Goal: Communication & Community: Answer question/provide support

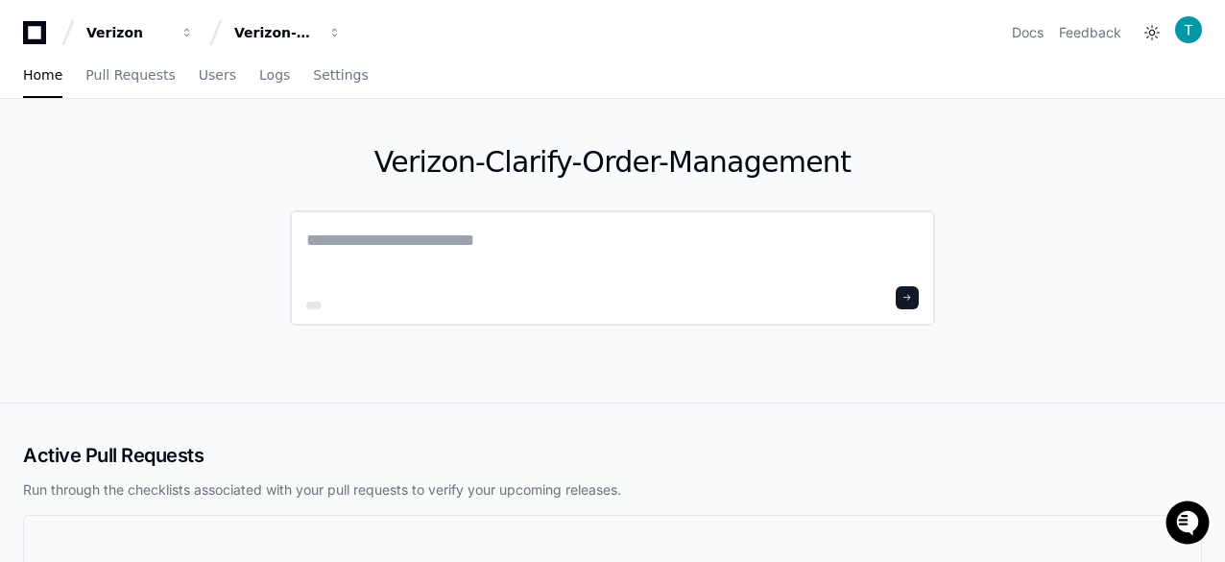
click at [353, 236] on textarea at bounding box center [612, 254] width 613 height 54
paste textarea "**********"
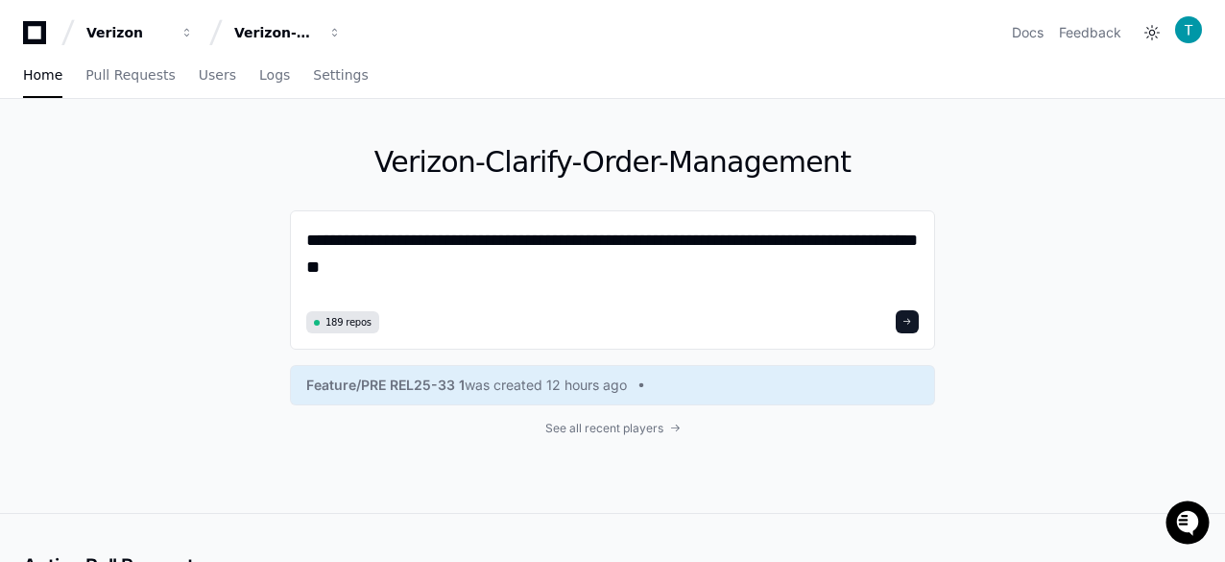
drag, startPoint x: 647, startPoint y: 237, endPoint x: 207, endPoint y: 237, distance: 439.9
click at [207, 237] on div "**********" at bounding box center [612, 306] width 1225 height 414
paste textarea
type textarea "**********"
click at [909, 319] on span at bounding box center [907, 321] width 13 height 13
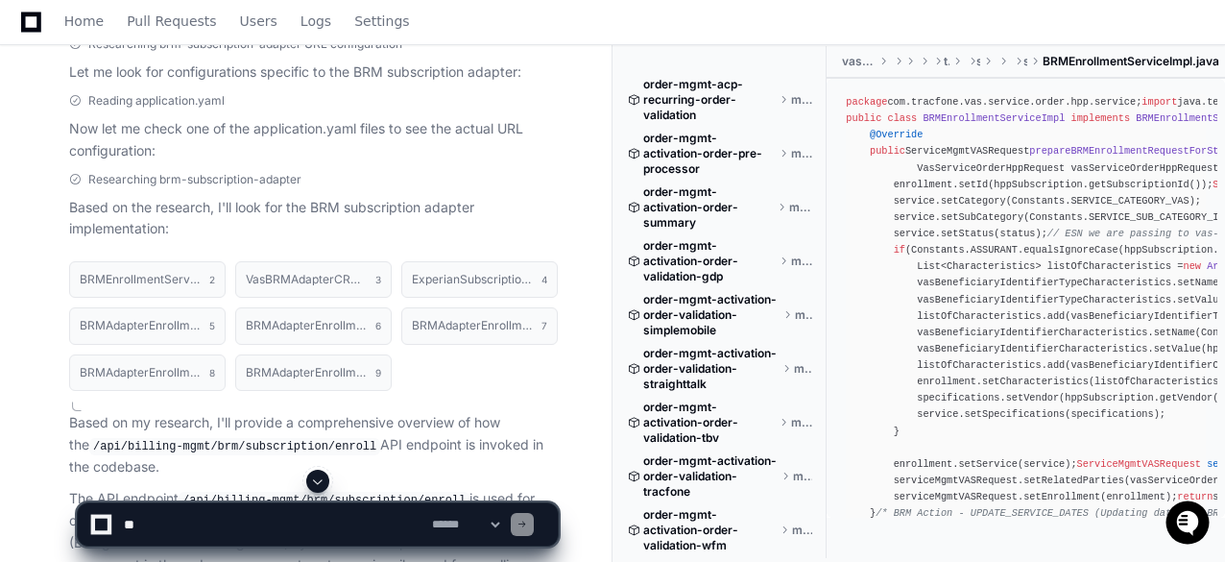
scroll to position [821, 0]
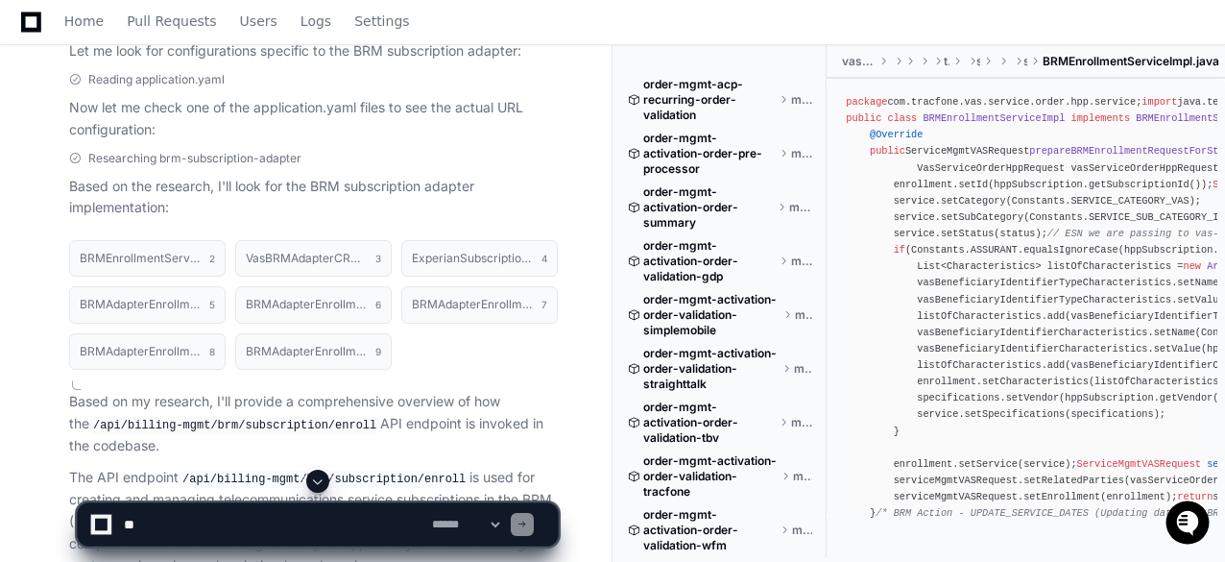
click at [31, 372] on div "BRMEnrollmentService.java 2 VasBRMAdapterCRUDClient.java 3 ExperianSubscription…" at bounding box center [294, 573] width 527 height 688
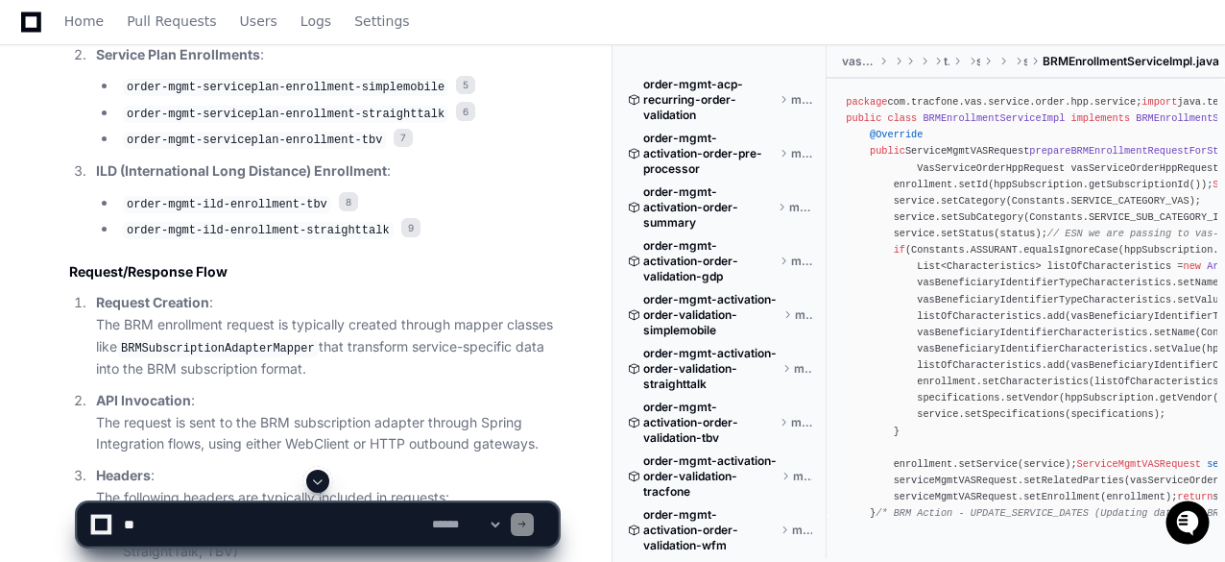
scroll to position [2220, 0]
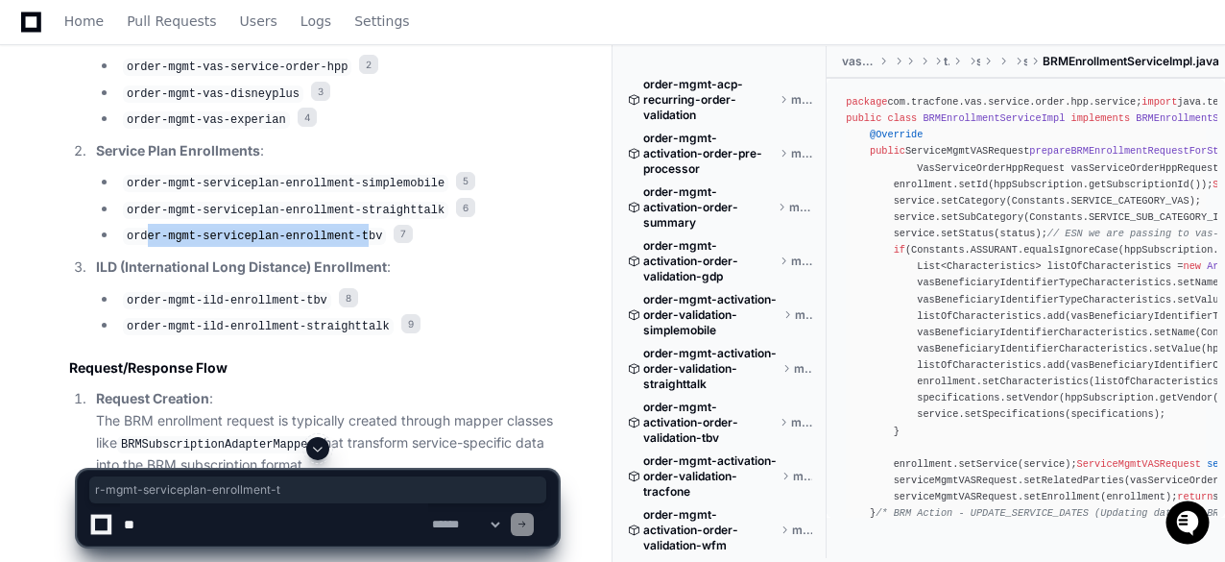
drag, startPoint x: 350, startPoint y: 326, endPoint x: 142, endPoint y: 319, distance: 207.6
click at [142, 245] on code "order-mgmt-serviceplan-enrollment-tbv" at bounding box center [254, 236] width 263 height 17
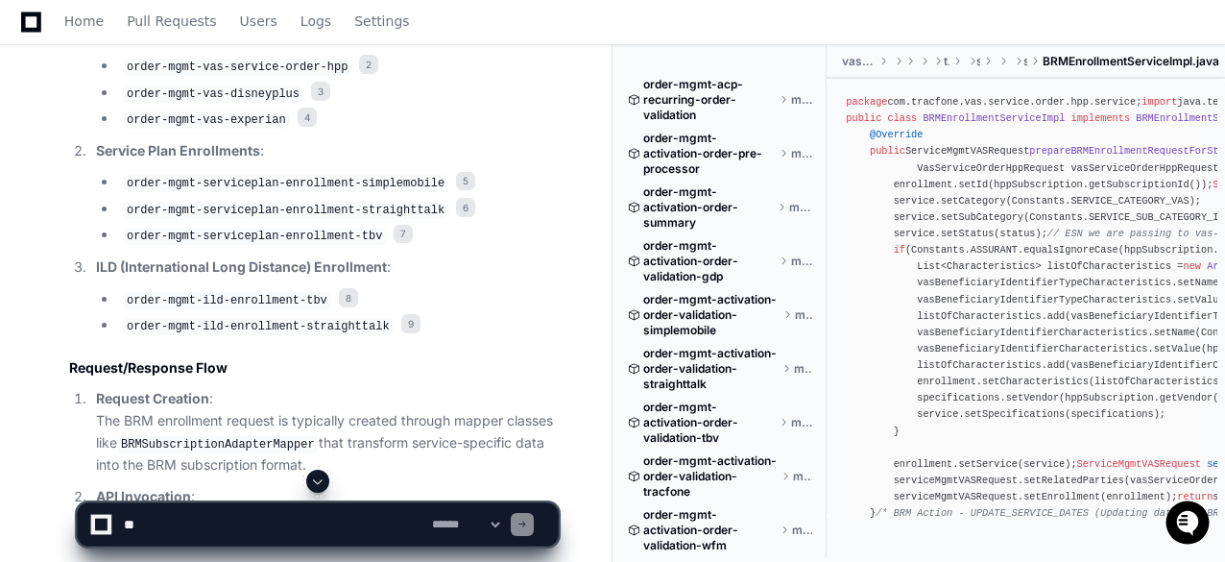
click at [33, 318] on div "BRMEnrollmentService.java 2 VasBRMAdapterCRUDClient.java 3 ExperianSubscription…" at bounding box center [294, 33] width 527 height 2408
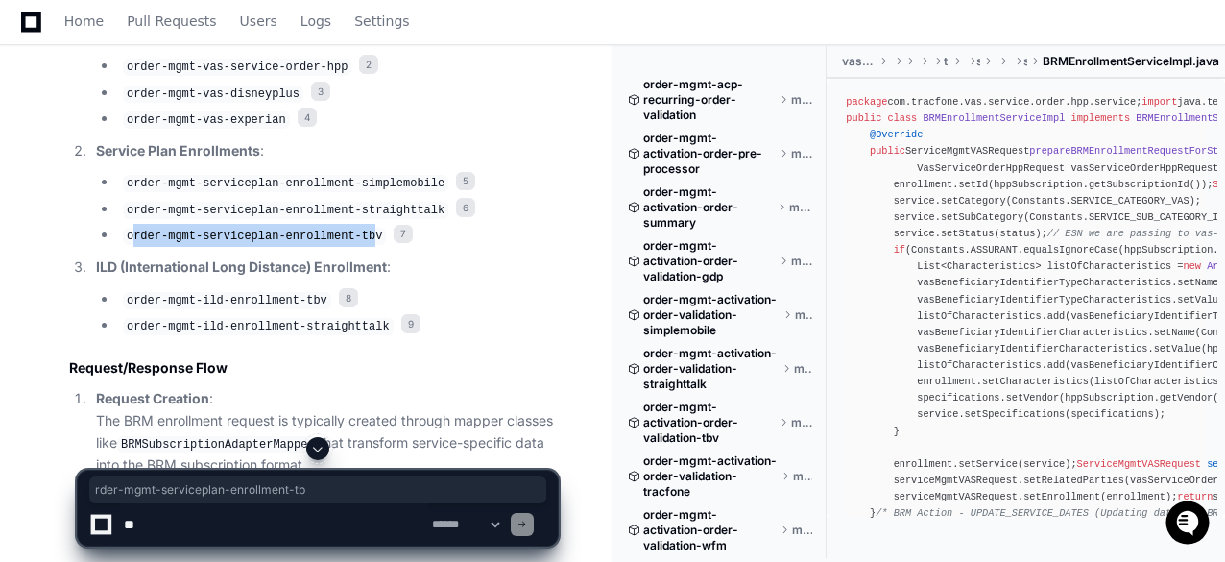
drag, startPoint x: 130, startPoint y: 324, endPoint x: 356, endPoint y: 326, distance: 226.7
click at [356, 245] on code "order-mgmt-serviceplan-enrollment-tbv" at bounding box center [254, 236] width 263 height 17
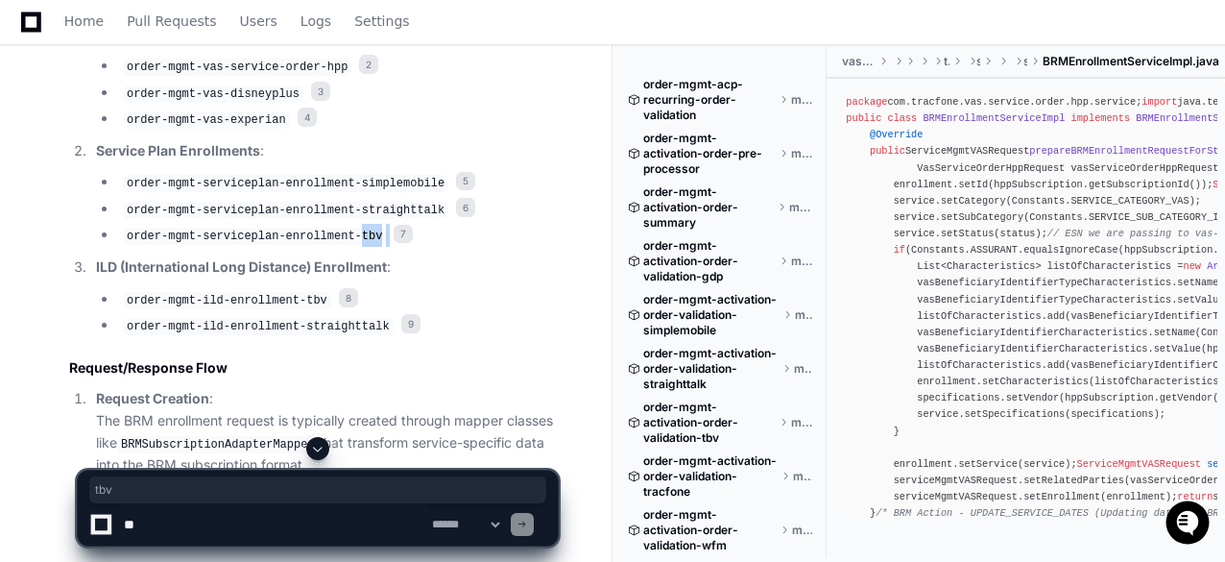
click at [356, 245] on code "order-mgmt-serviceplan-enrollment-tbv" at bounding box center [254, 236] width 263 height 17
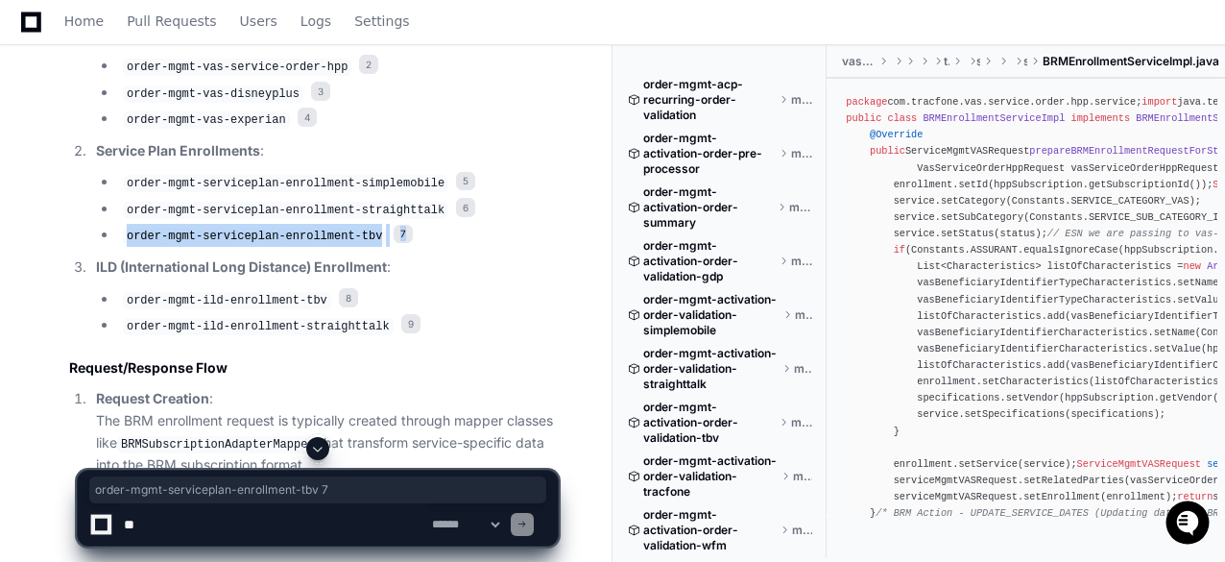
click at [176, 245] on code "order-mgmt-serviceplan-enrollment-tbv" at bounding box center [254, 236] width 263 height 17
drag, startPoint x: 155, startPoint y: 328, endPoint x: 341, endPoint y: 329, distance: 186.3
click at [341, 245] on code "order-mgmt-serviceplan-enrollment-tbv" at bounding box center [254, 236] width 263 height 17
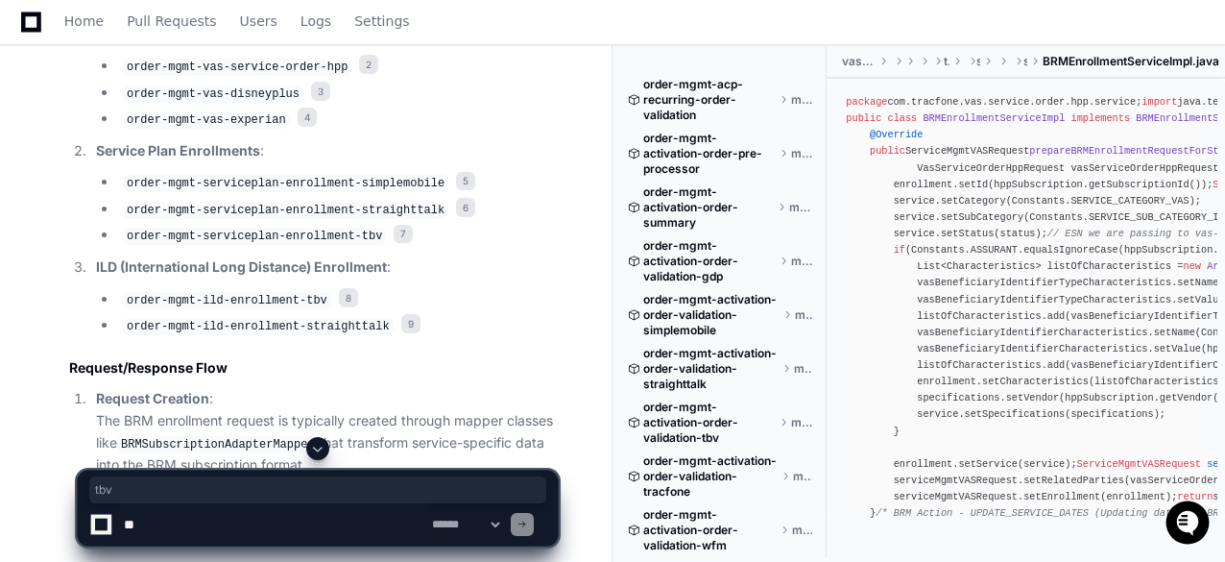
click at [341, 245] on code "order-mgmt-serviceplan-enrollment-tbv" at bounding box center [254, 236] width 263 height 17
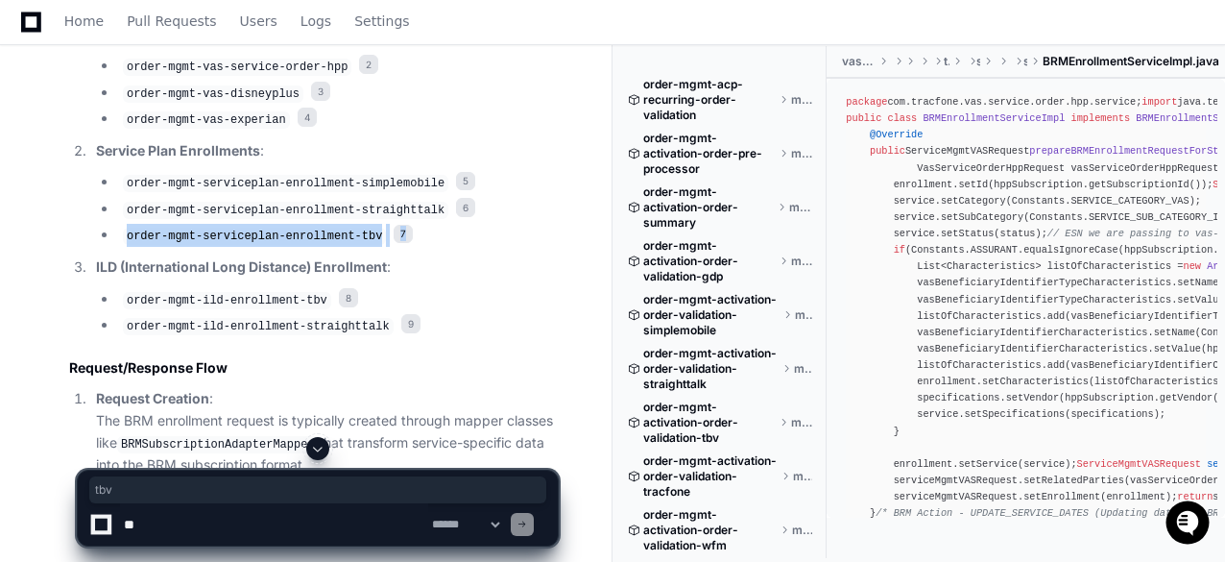
click at [341, 245] on code "order-mgmt-serviceplan-enrollment-tbv" at bounding box center [254, 236] width 263 height 17
click at [394, 244] on span "7" at bounding box center [403, 234] width 19 height 19
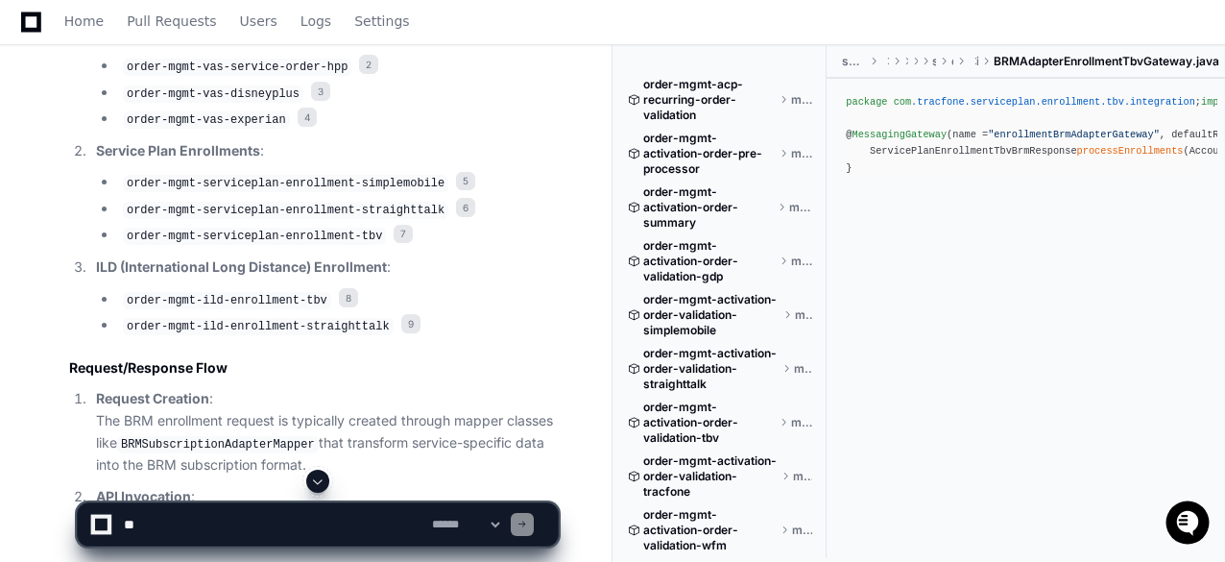
click at [261, 245] on code "order-mgmt-serviceplan-enrollment-tbv" at bounding box center [254, 236] width 263 height 17
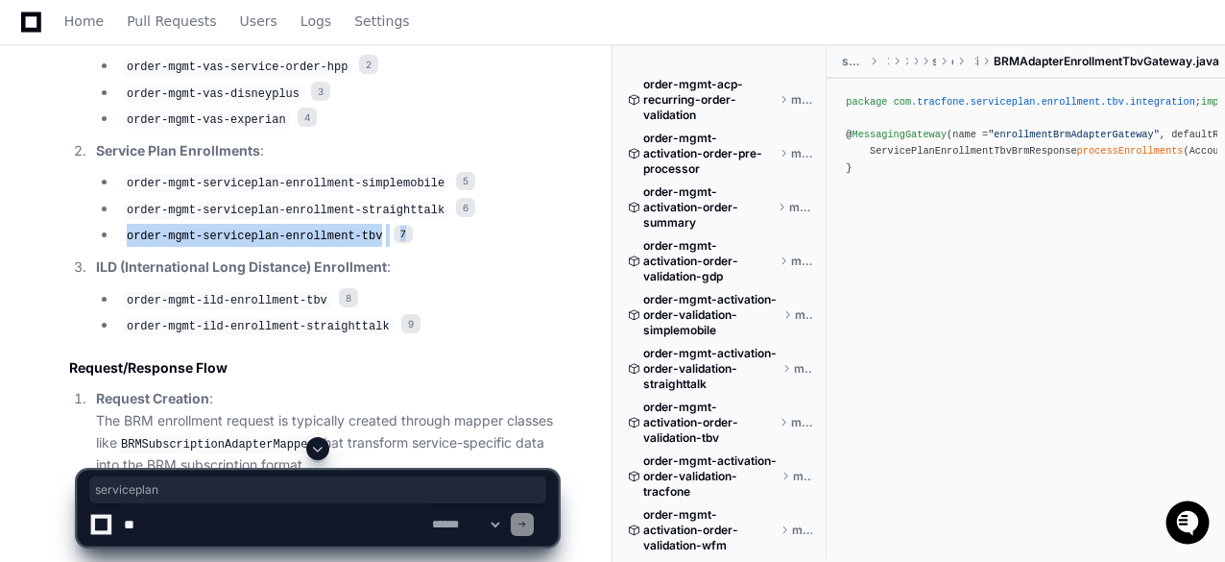
click at [261, 245] on code "order-mgmt-serviceplan-enrollment-tbv" at bounding box center [254, 236] width 263 height 17
click at [240, 247] on li "order-mgmt-serviceplan-enrollment-tbv 7" at bounding box center [337, 235] width 441 height 23
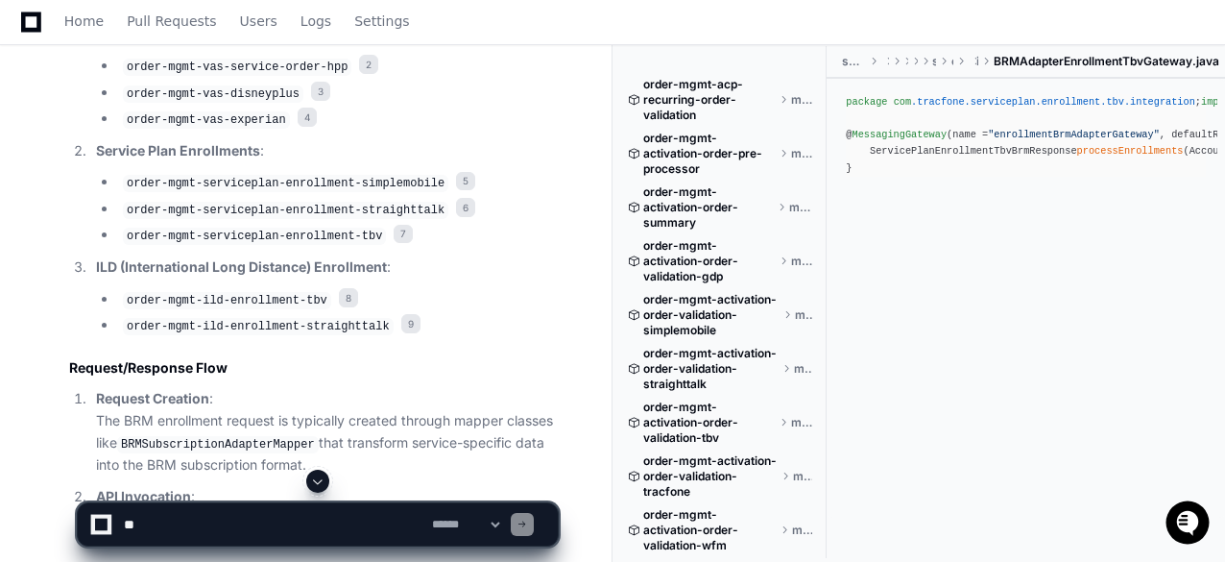
click at [240, 245] on code "order-mgmt-serviceplan-enrollment-tbv" at bounding box center [254, 236] width 263 height 17
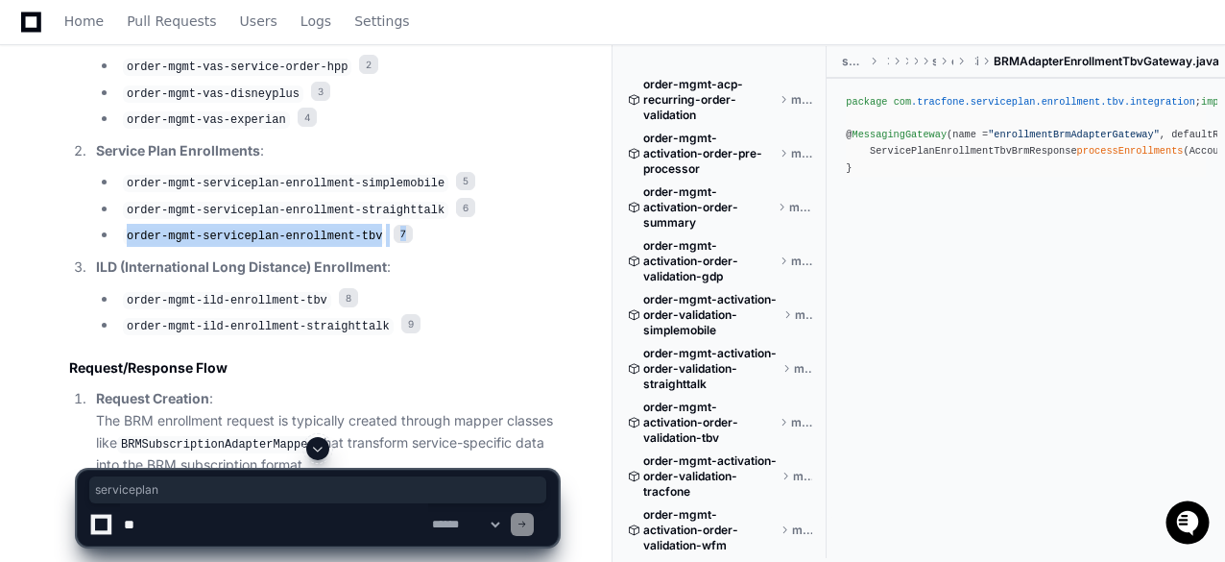
click at [240, 245] on code "order-mgmt-serviceplan-enrollment-tbv" at bounding box center [254, 236] width 263 height 17
copy ol "order-mgmt-serviceplan-enrollment-tbv 7"
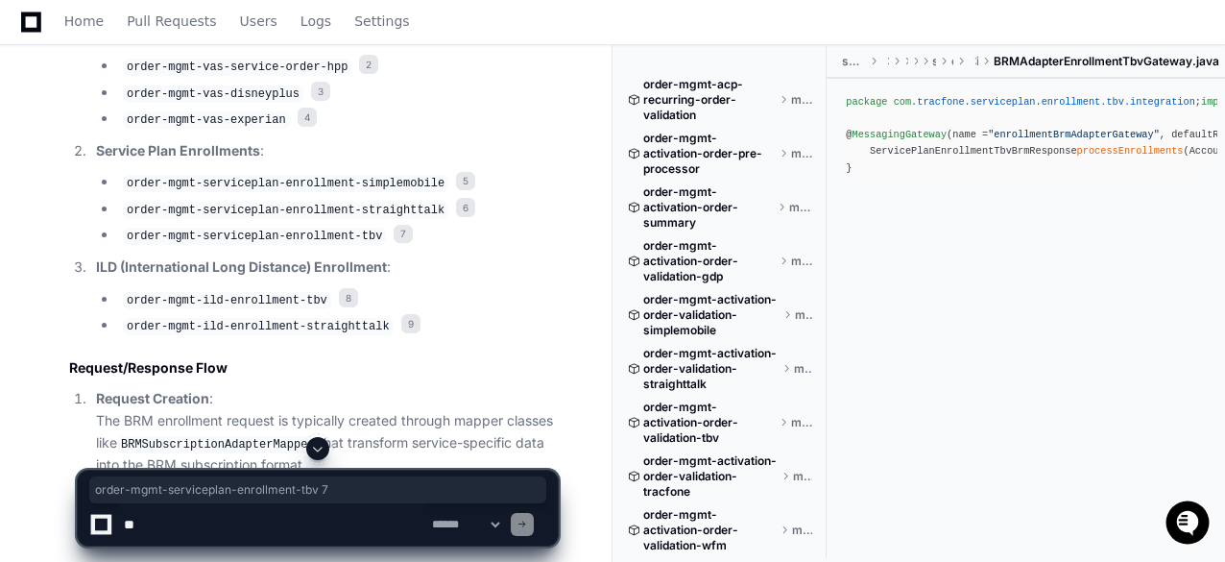
click at [251, 524] on textarea at bounding box center [274, 524] width 308 height 42
paste textarea "**********"
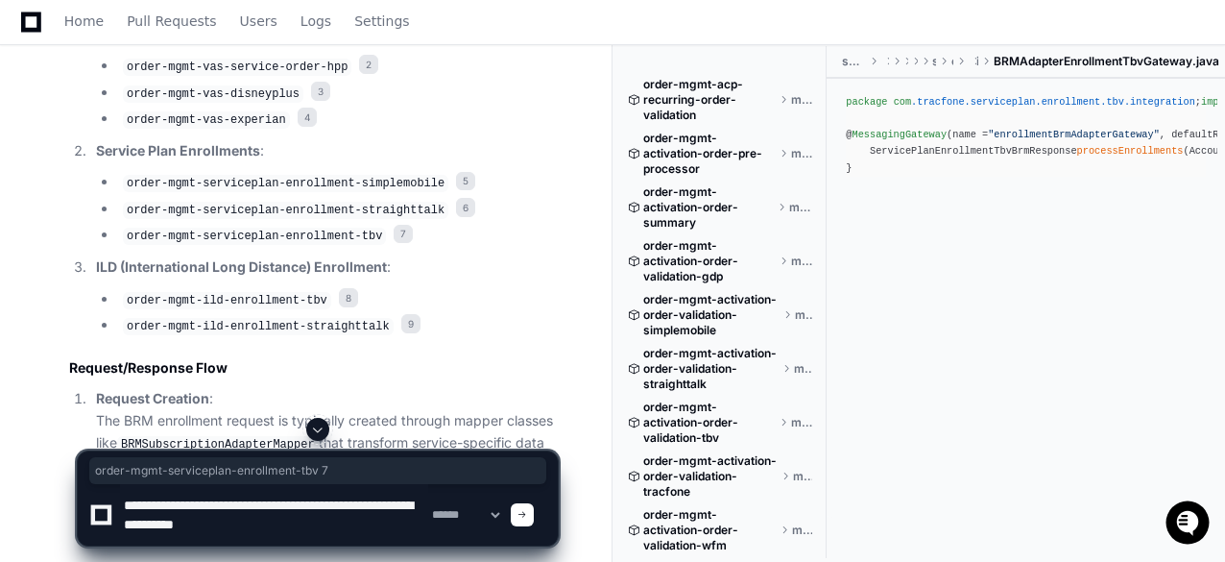
paste textarea "**********"
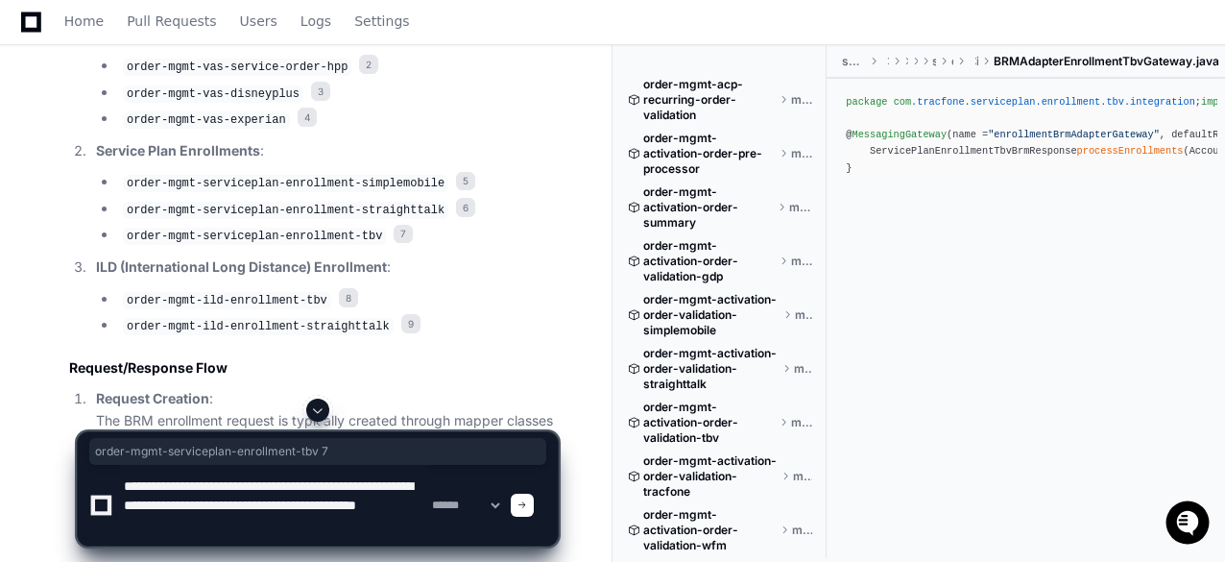
type textarea "**********"
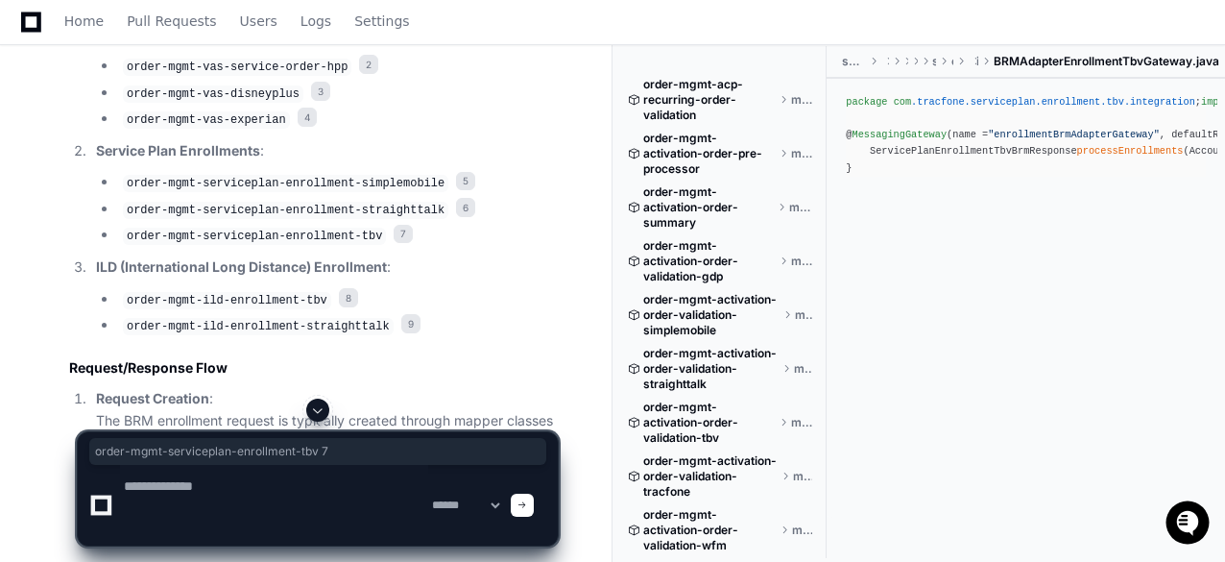
scroll to position [0, 0]
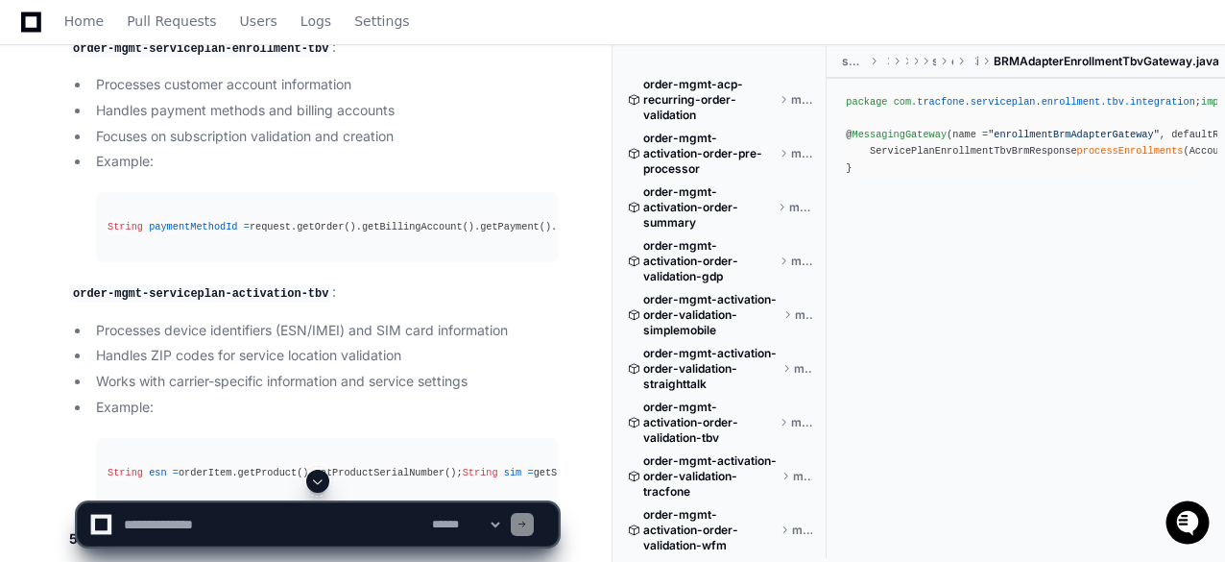
scroll to position [5390, 0]
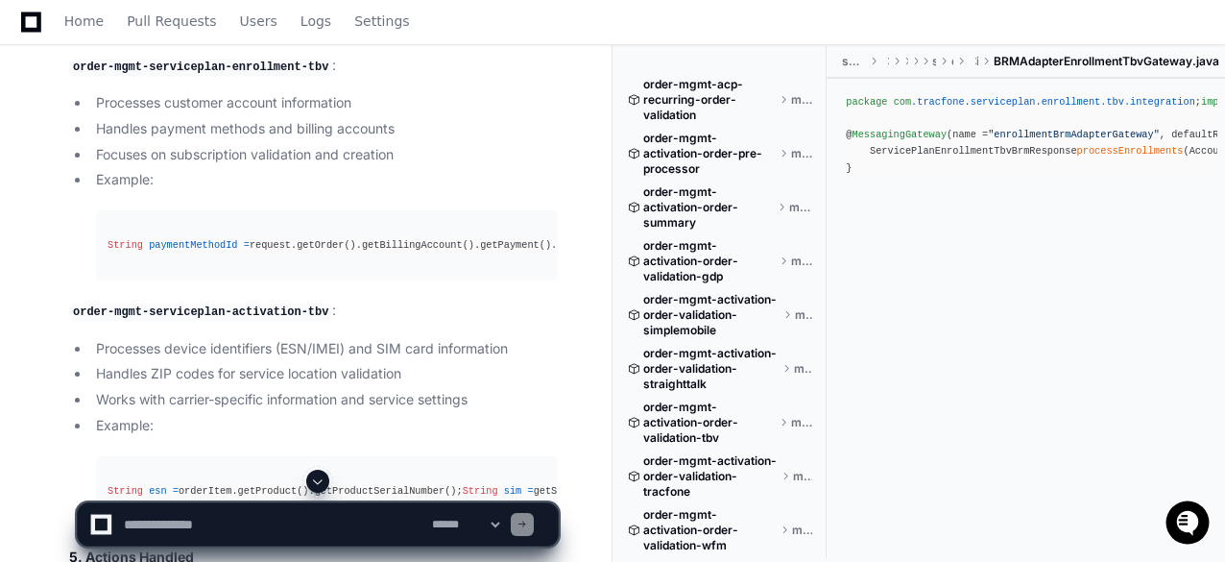
click at [314, 530] on textarea at bounding box center [274, 524] width 308 height 42
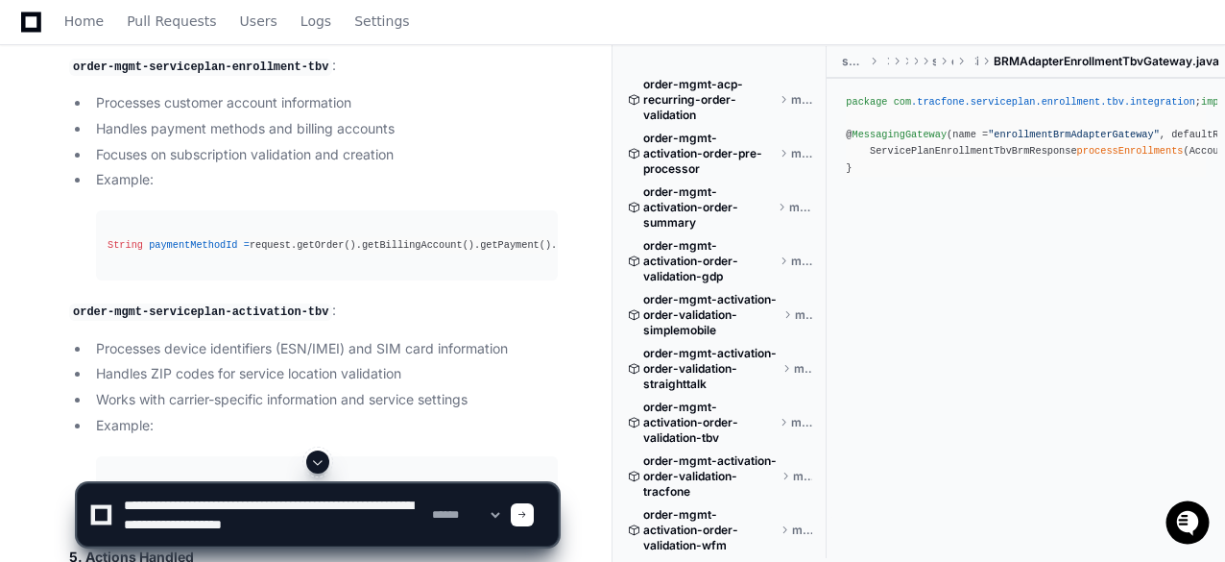
type textarea "**********"
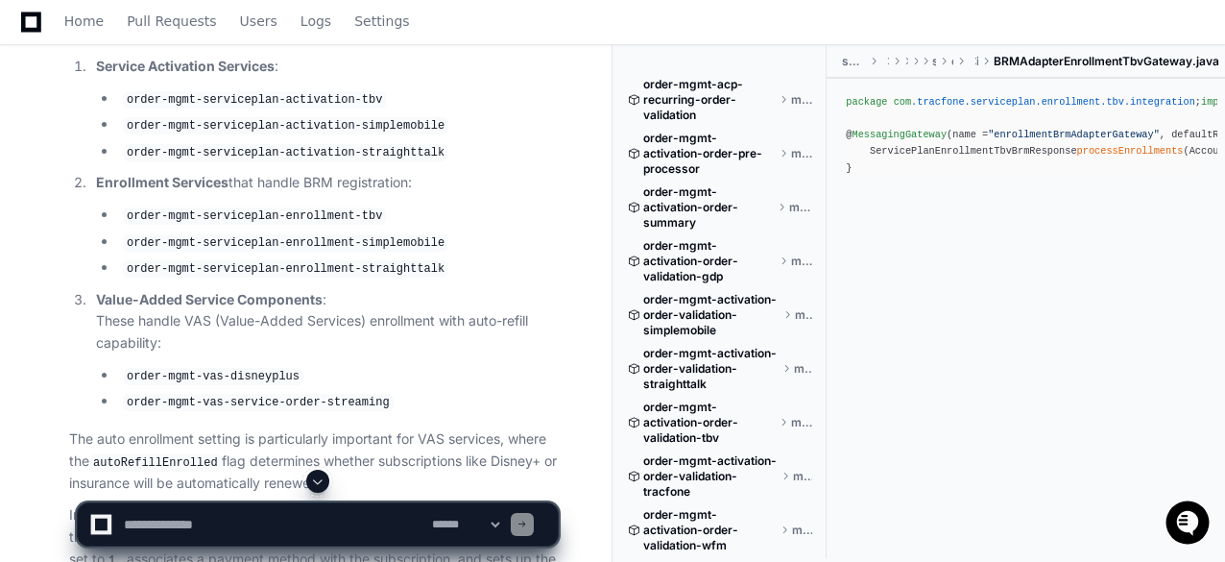
scroll to position [9712, 0]
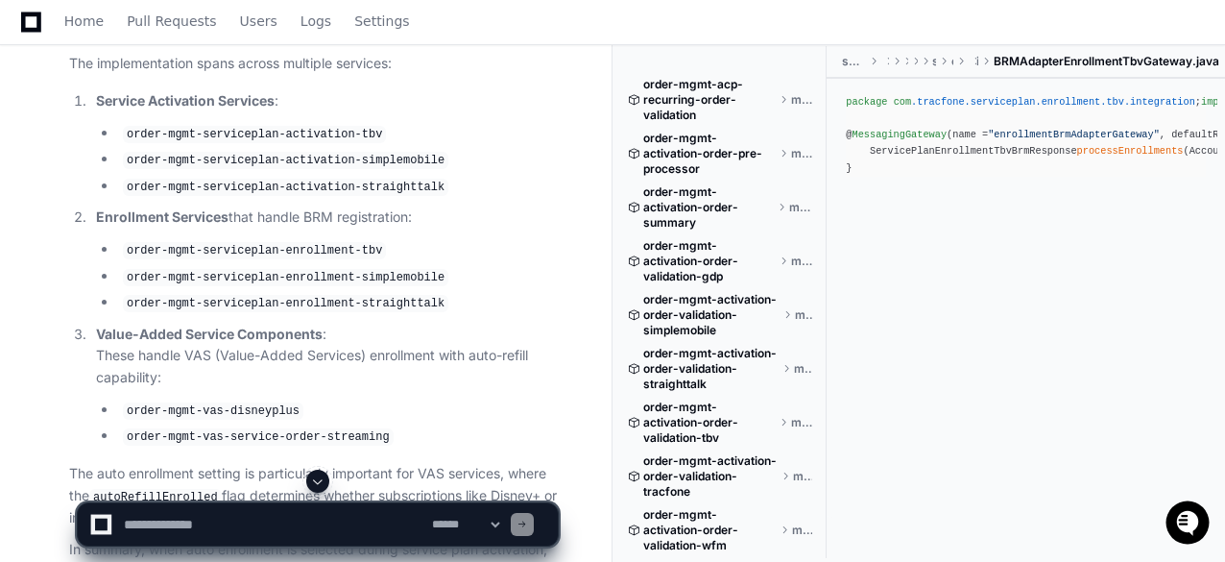
click at [230, 143] on code "order-mgmt-serviceplan-activation-tbv" at bounding box center [254, 134] width 263 height 17
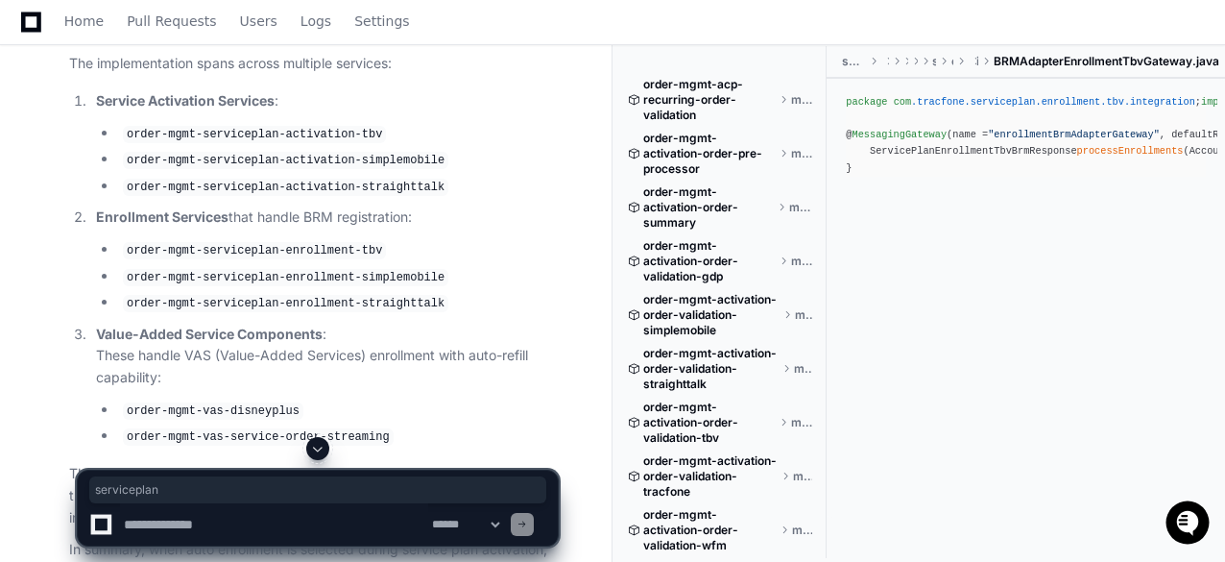
click at [290, 143] on code "order-mgmt-serviceplan-activation-tbv" at bounding box center [254, 134] width 263 height 17
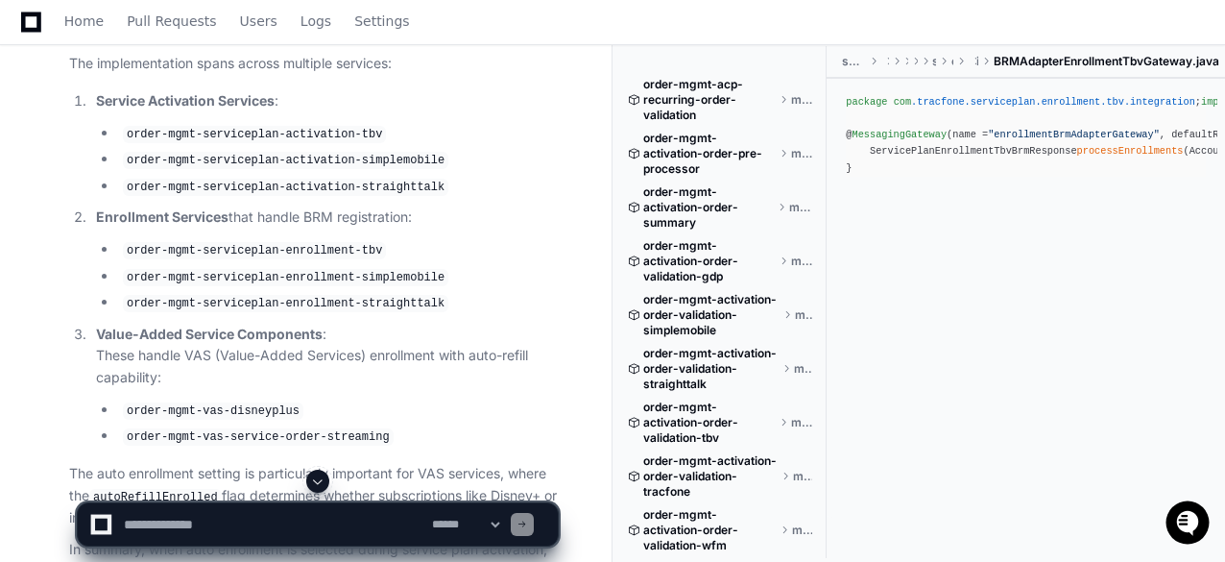
click at [290, 143] on code "order-mgmt-serviceplan-activation-tbv" at bounding box center [254, 134] width 263 height 17
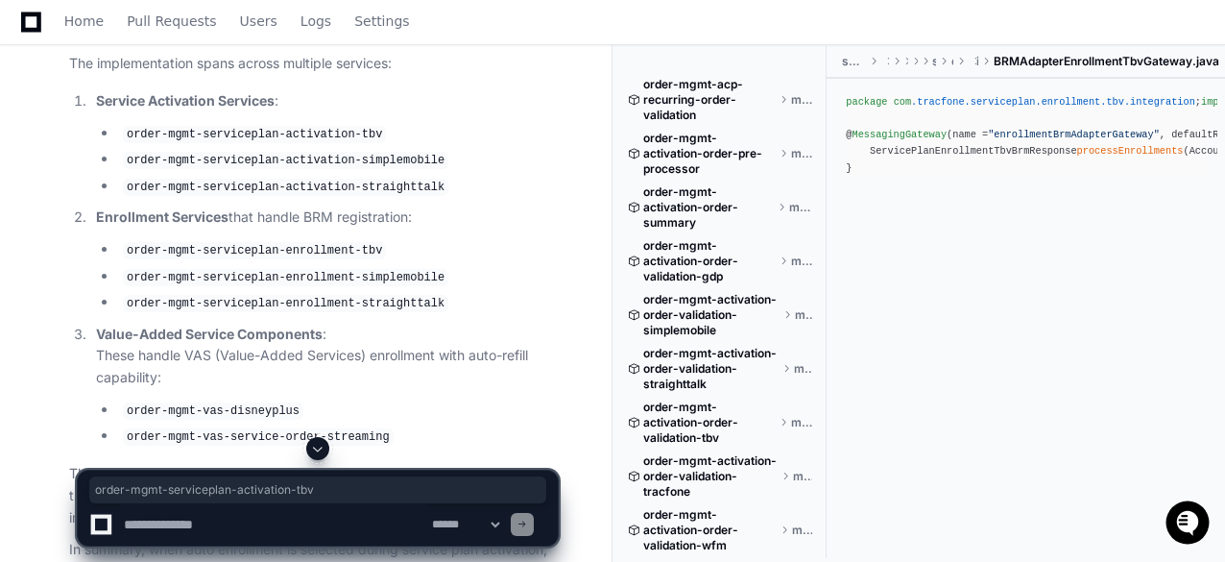
click at [293, 528] on textarea at bounding box center [274, 524] width 308 height 42
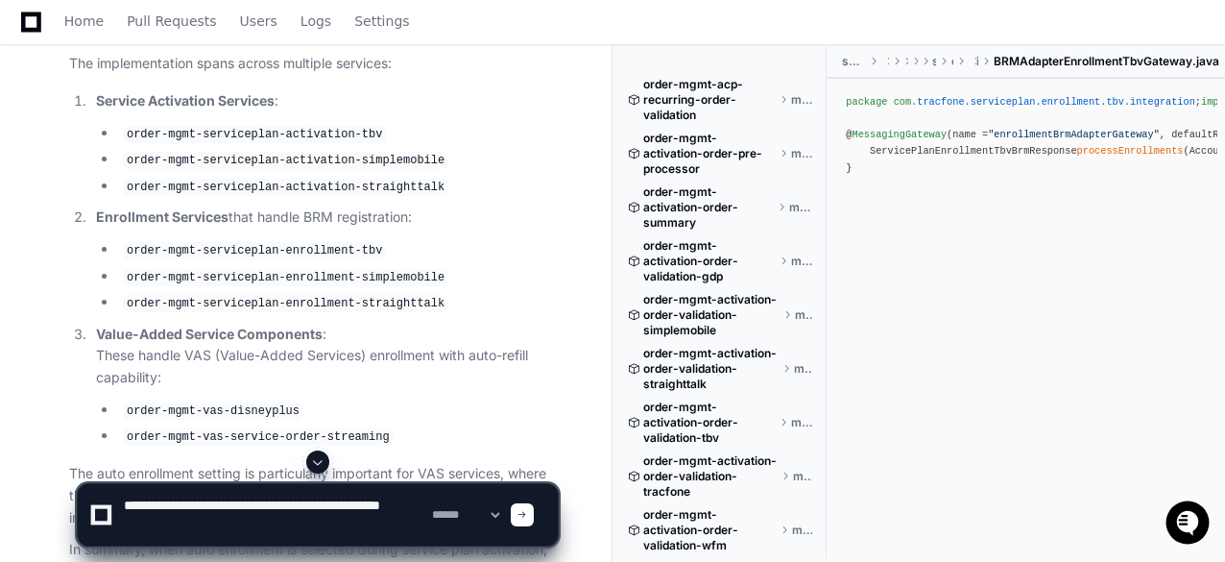
click at [225, 143] on code "order-mgmt-serviceplan-activation-tbv" at bounding box center [254, 134] width 263 height 17
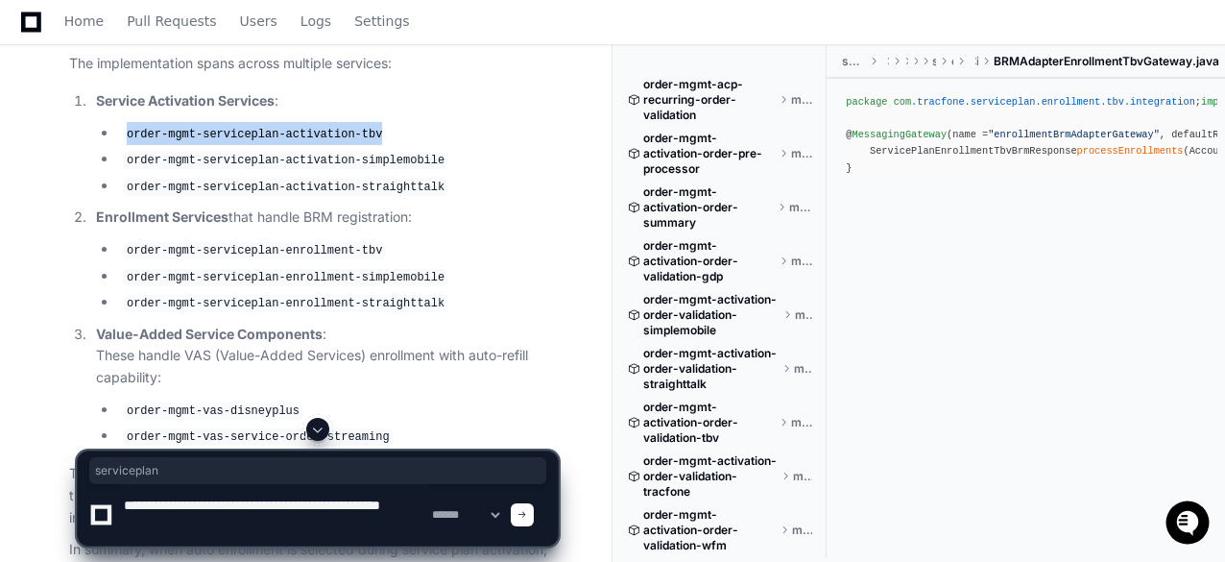
click at [225, 143] on code "order-mgmt-serviceplan-activation-tbv" at bounding box center [254, 134] width 263 height 17
copy ul "order-mgmt-serviceplan-activation-tbv"
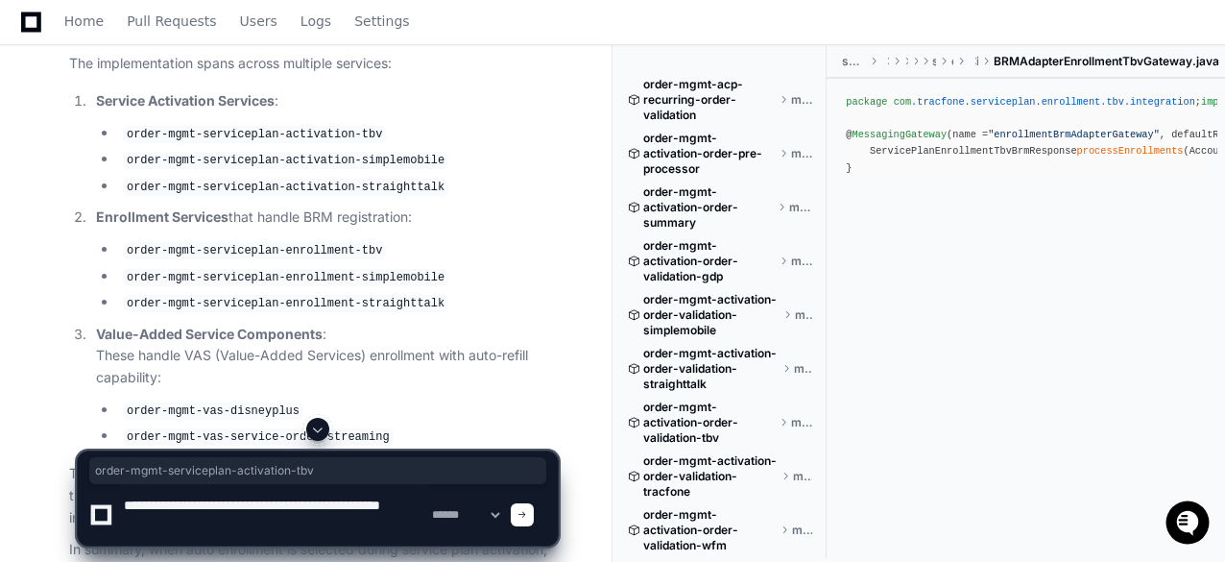
click at [195, 534] on textarea at bounding box center [274, 514] width 308 height 61
paste textarea "**********"
type textarea "**********"
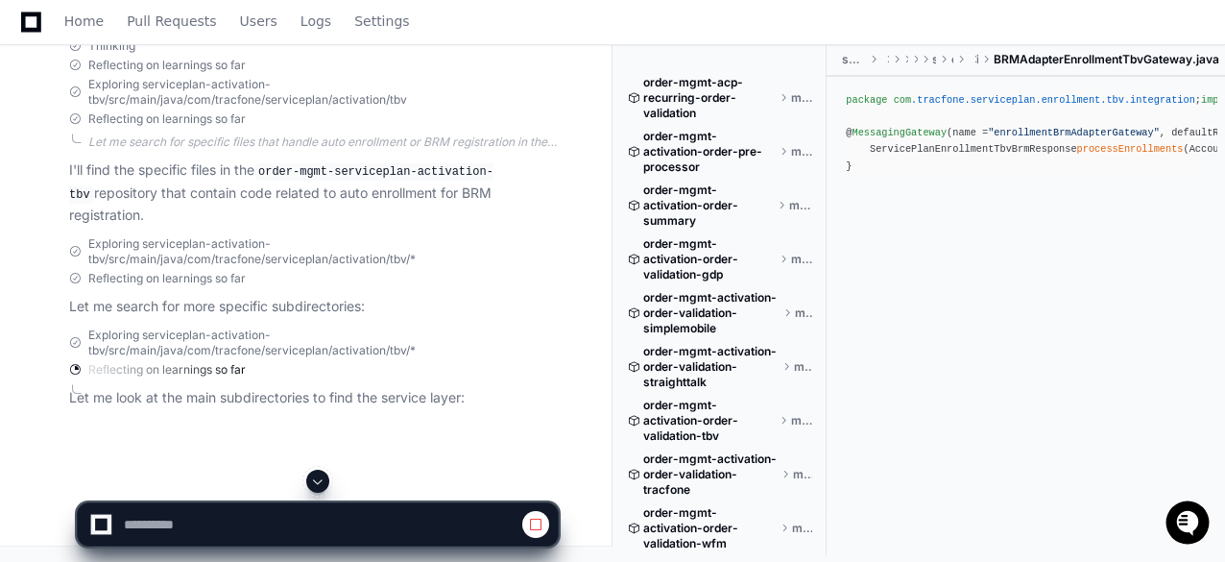
scroll to position [10720, 0]
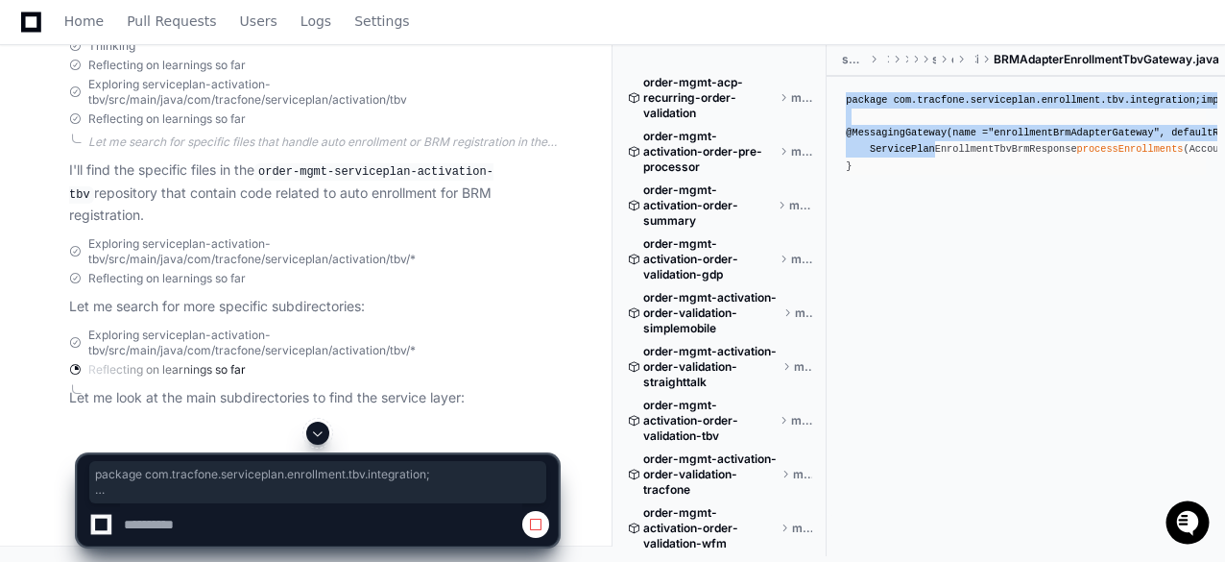
drag, startPoint x: 926, startPoint y: 306, endPoint x: 851, endPoint y: 103, distance: 217.0
click at [851, 103] on div "package com .tracfone .serviceplan .enrollment .tbv .integration ; import org .…" at bounding box center [1026, 133] width 360 height 83
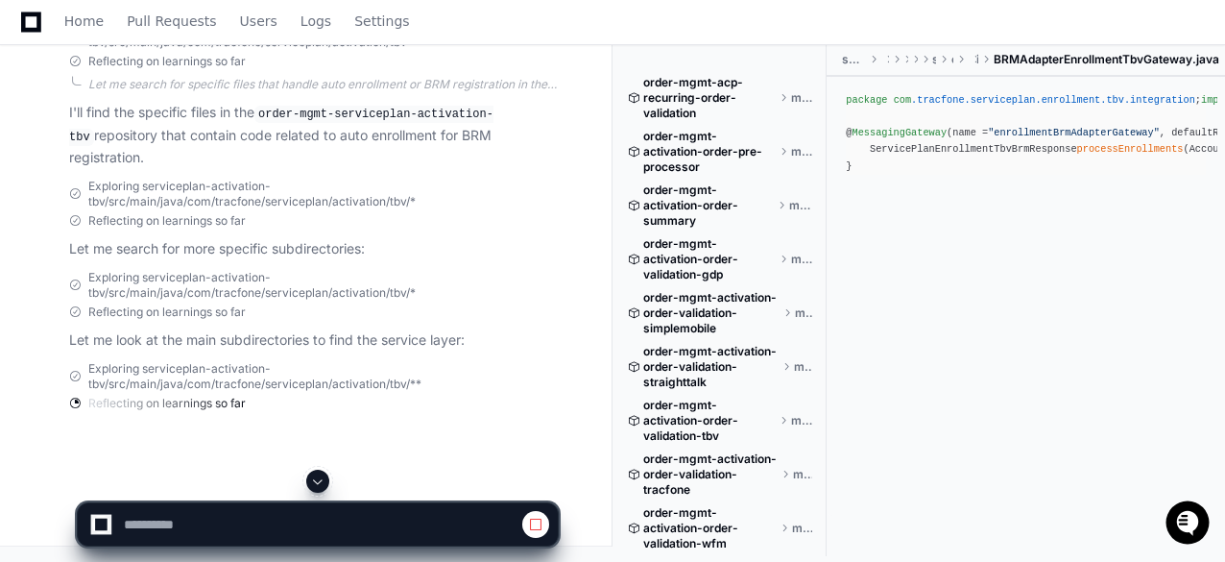
click at [958, 175] on div "package com .tracfone .serviceplan .enrollment .tbv .integration ; import org .…" at bounding box center [1026, 133] width 360 height 83
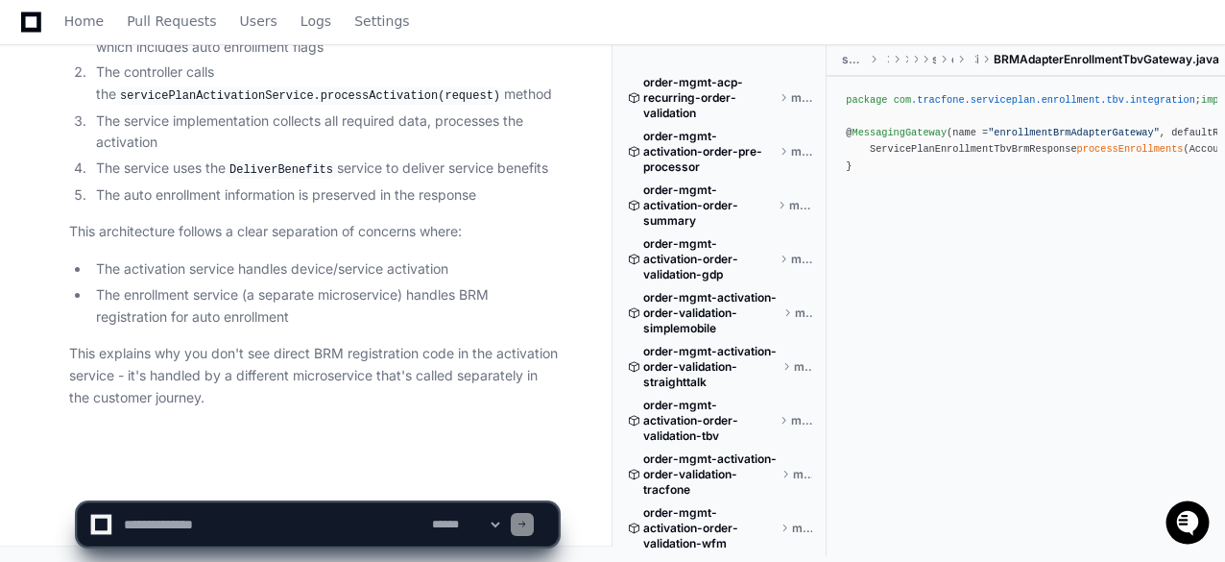
scroll to position [12654, 0]
click at [155, 522] on textarea at bounding box center [274, 524] width 308 height 42
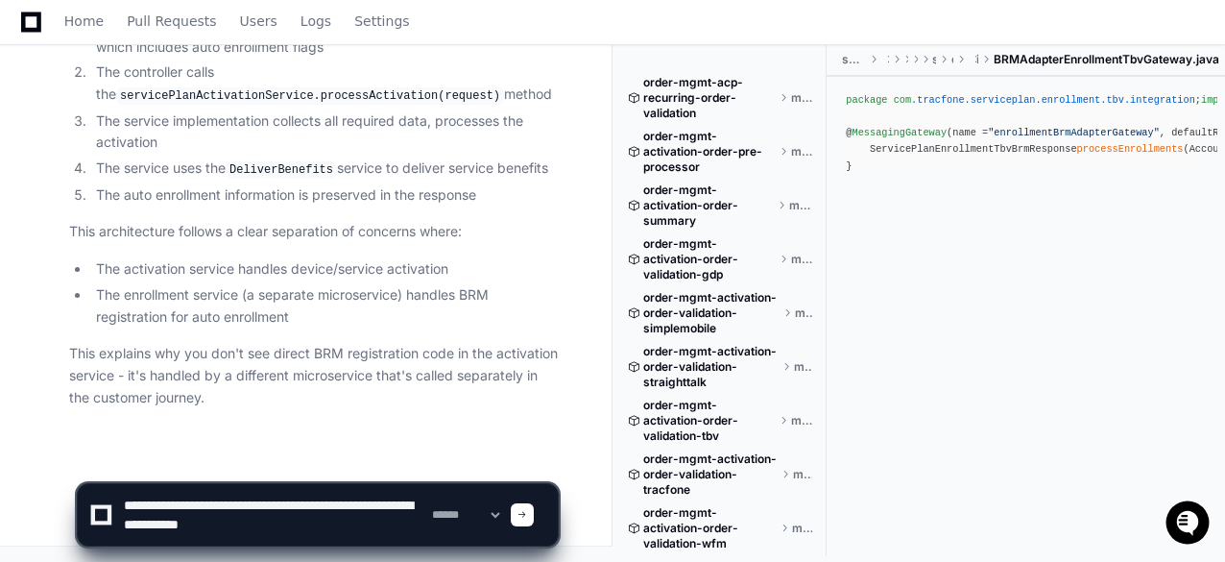
type textarea "**********"
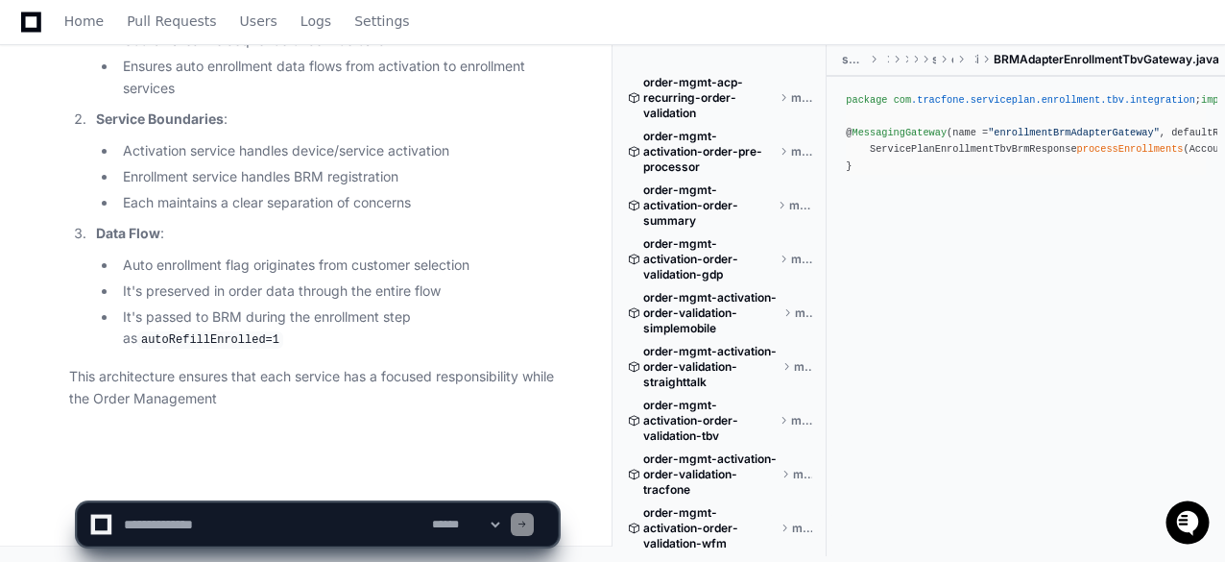
scroll to position [14984, 0]
click at [174, 527] on textarea at bounding box center [274, 524] width 308 height 42
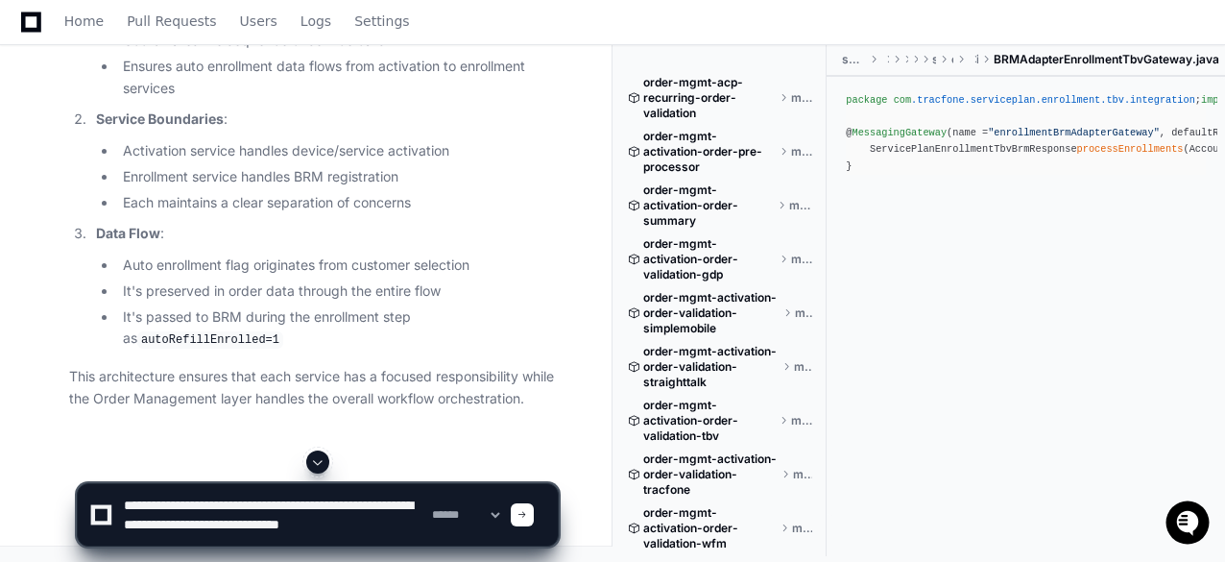
type textarea "**********"
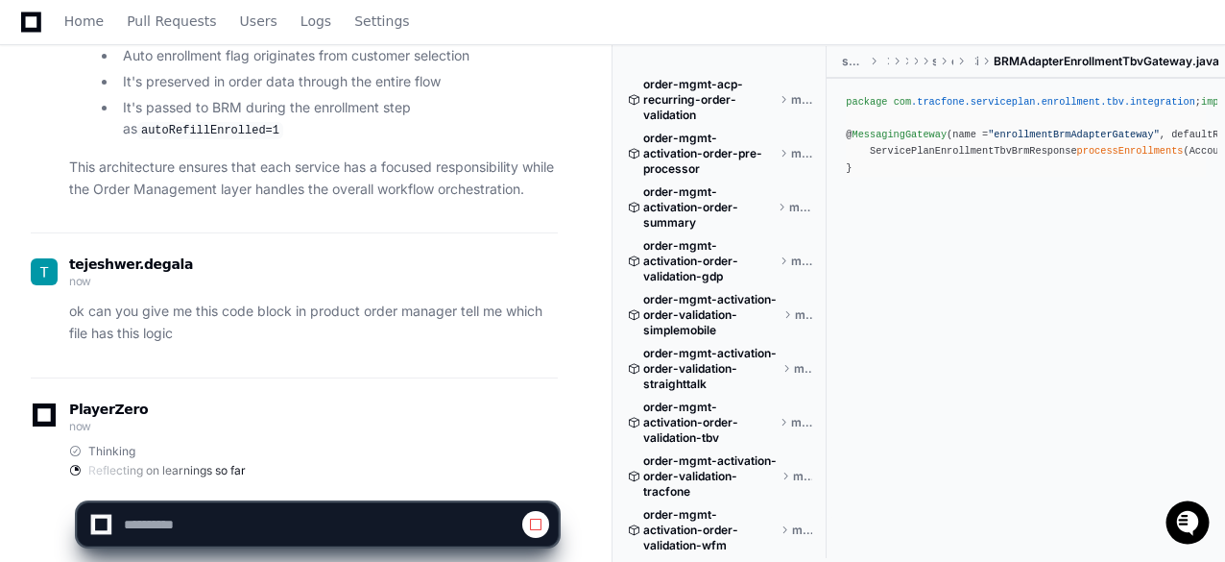
scroll to position [15282, 0]
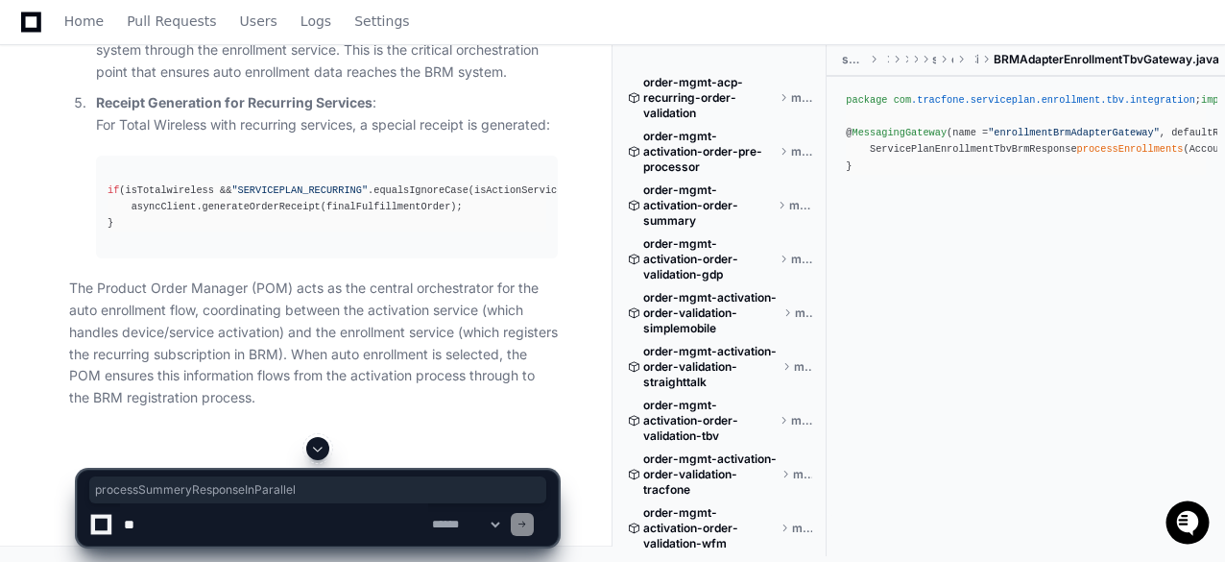
scroll to position [17724, 0]
click at [255, 16] on code "processSummeryResponseInParallel" at bounding box center [234, 7] width 229 height 17
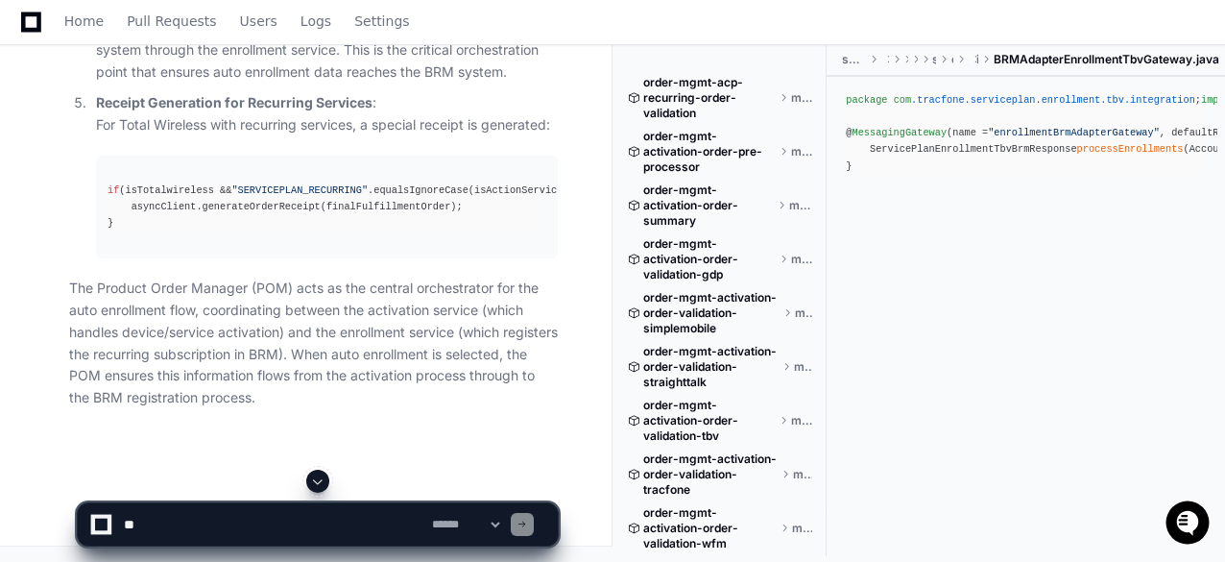
click at [255, 16] on code "processSummeryResponseInParallel" at bounding box center [234, 7] width 229 height 17
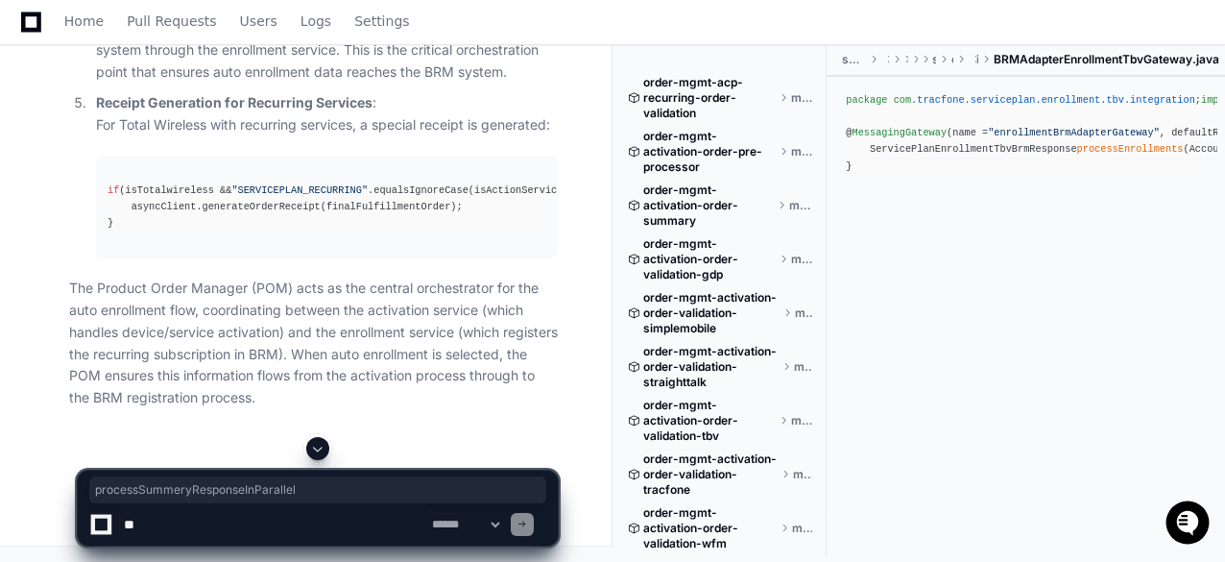
click at [257, 531] on textarea at bounding box center [274, 524] width 308 height 42
paste textarea "**********"
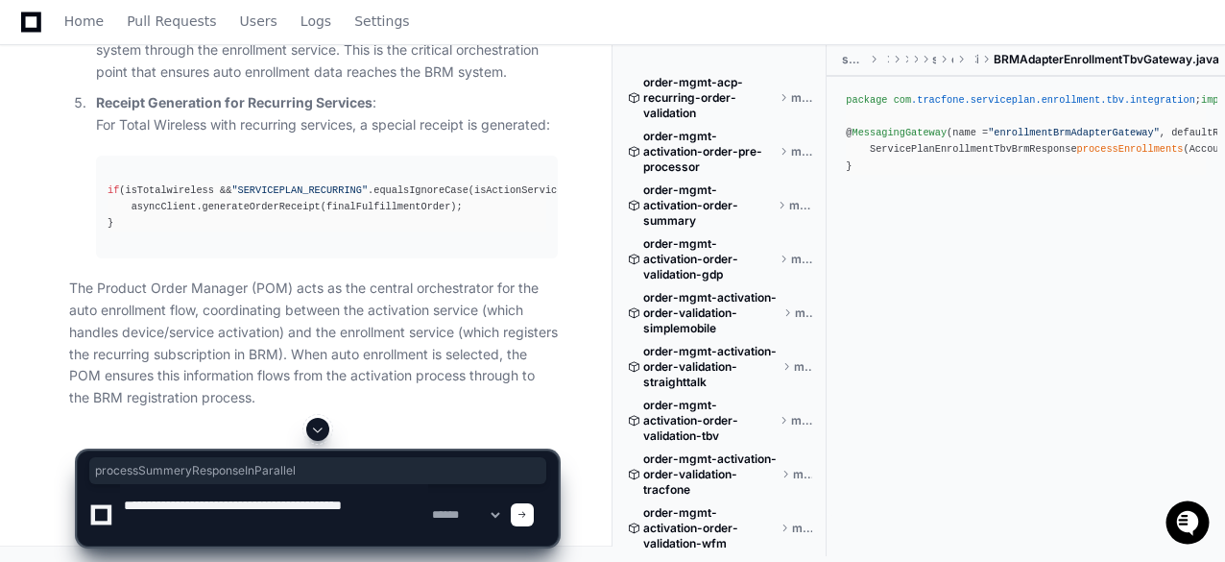
scroll to position [0, 0]
type textarea "**********"
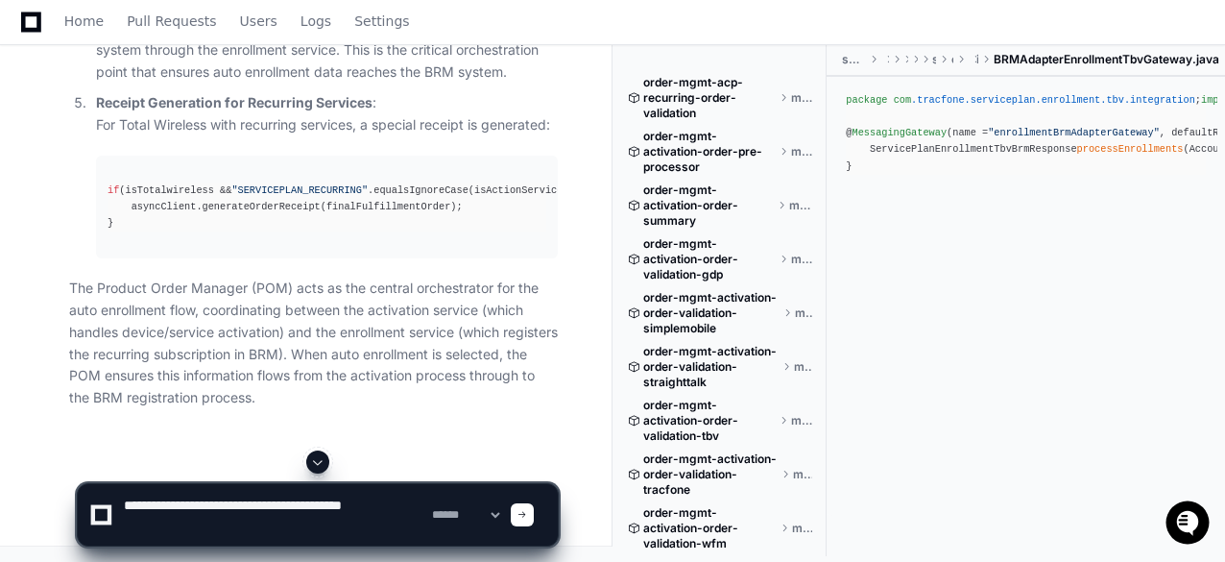
click at [200, 16] on code "processSummeryResponseInParallel" at bounding box center [234, 7] width 229 height 17
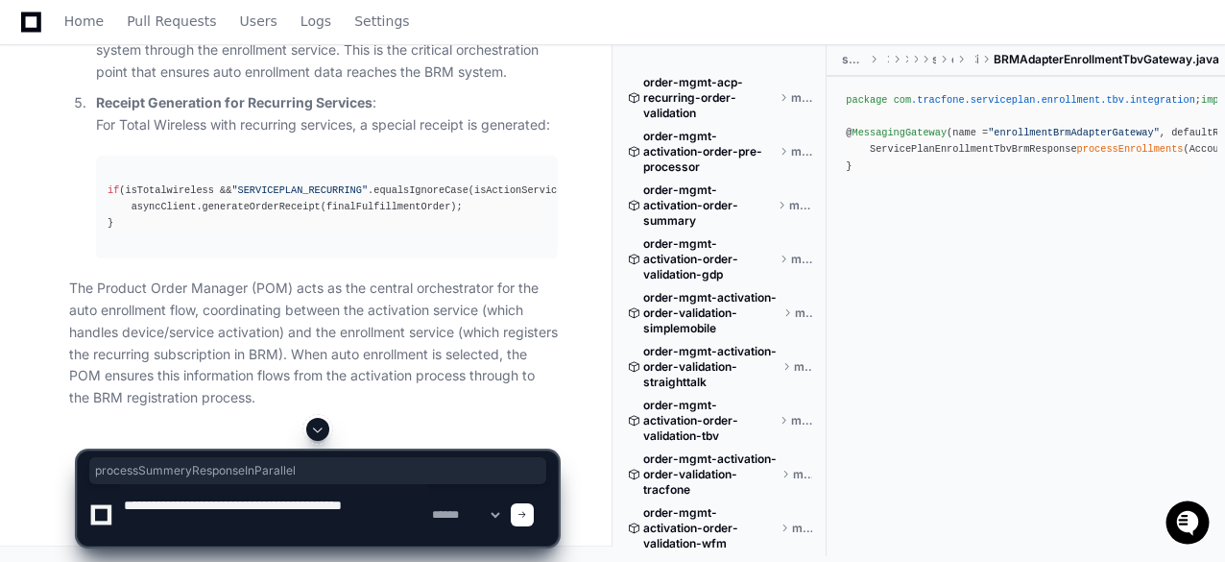
click at [200, 16] on code "processSummeryResponseInParallel" at bounding box center [234, 7] width 229 height 17
click at [527, 519] on span at bounding box center [523, 515] width 10 height 10
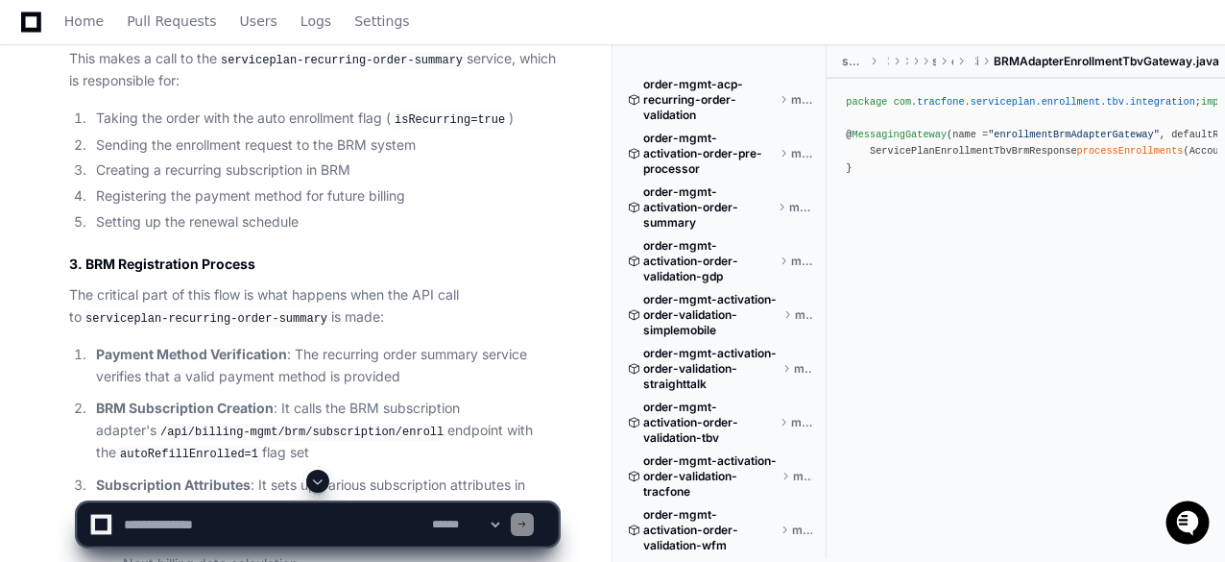
scroll to position [19597, 0]
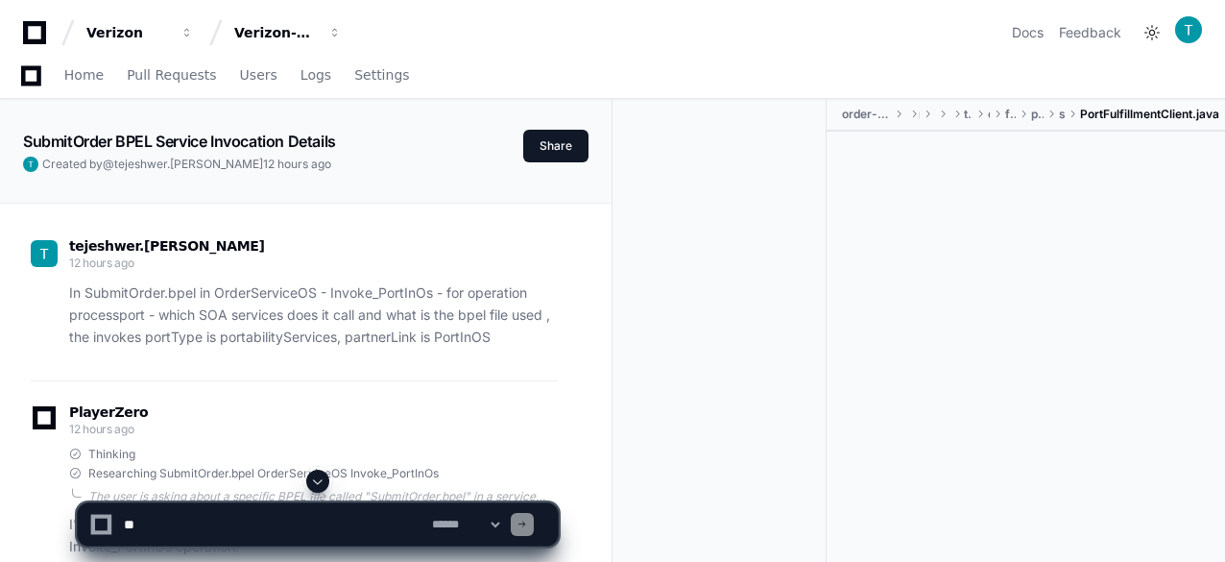
scroll to position [70859, 0]
